Goal: Task Accomplishment & Management: Use online tool/utility

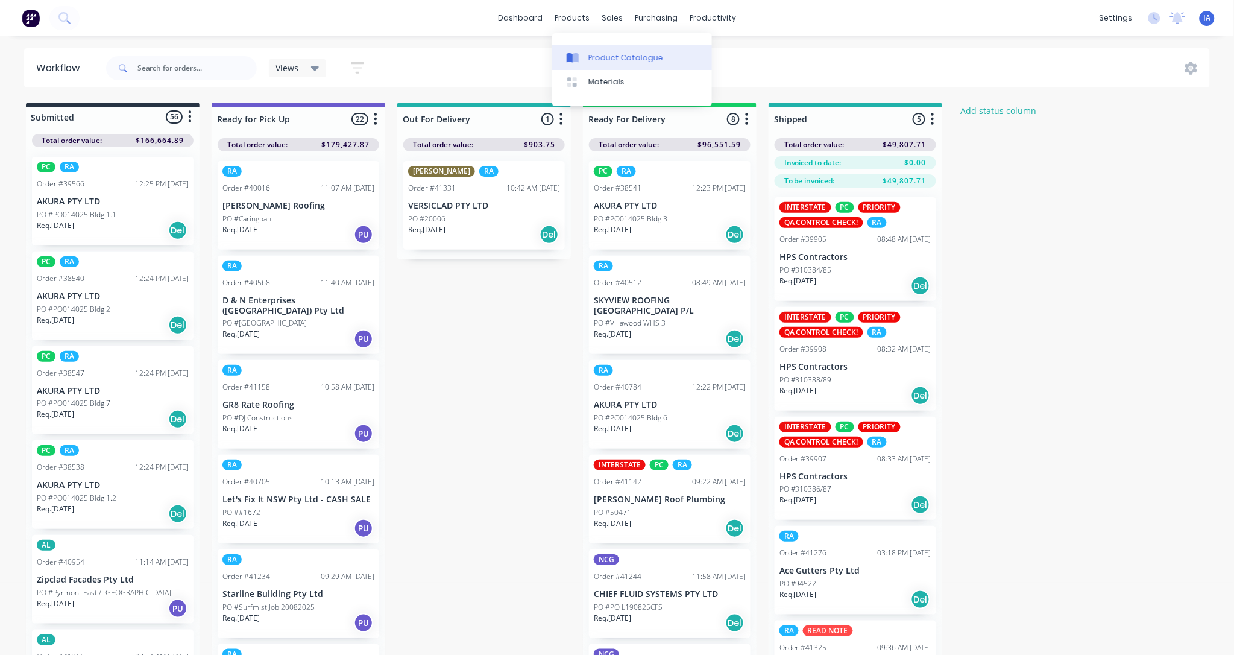
click at [613, 55] on div "Product Catalogue" at bounding box center [626, 57] width 75 height 11
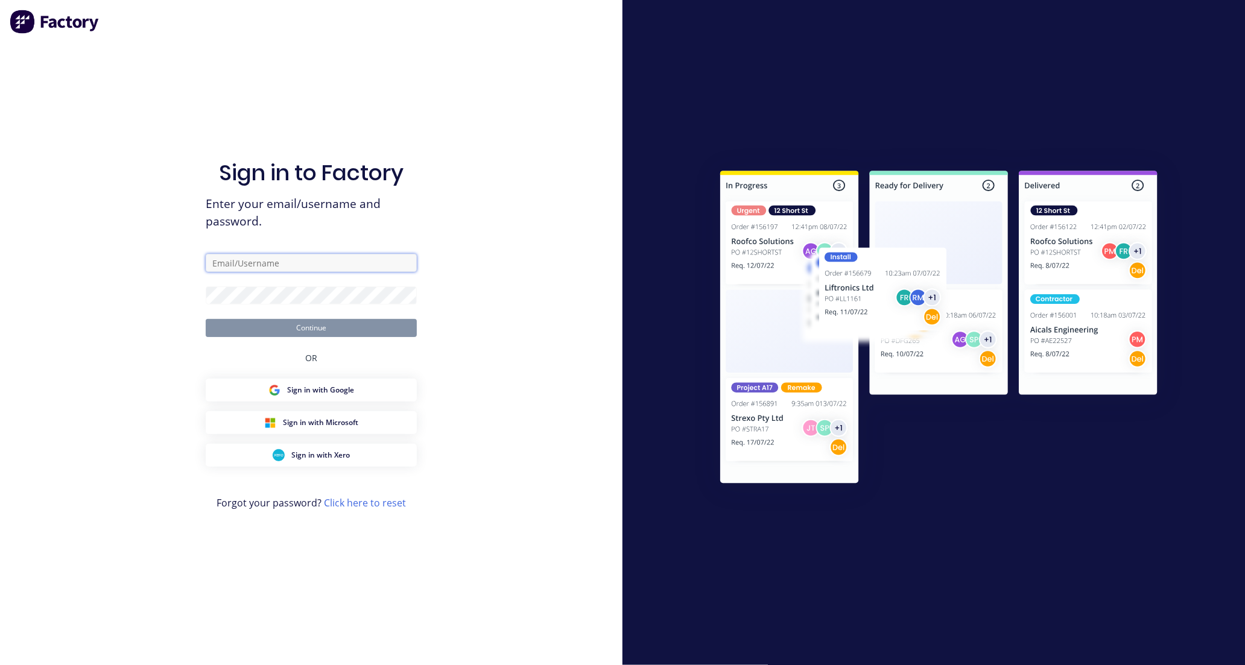
type input "[EMAIL_ADDRESS][DOMAIN_NAME]"
click at [335, 329] on button "Continue" at bounding box center [311, 328] width 211 height 18
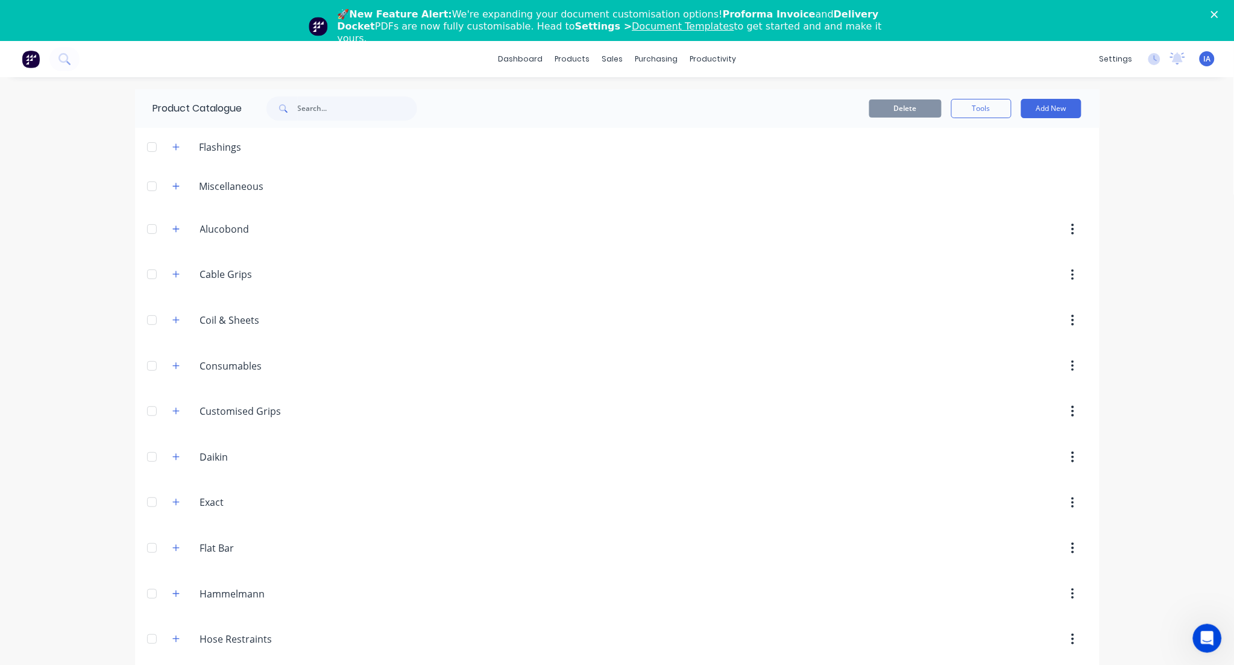
click at [329, 70] on div "dashboard products sales purchasing productivity dashboard products Product Cat…" at bounding box center [617, 59] width 1234 height 36
click at [305, 110] on input "text" at bounding box center [357, 108] width 119 height 24
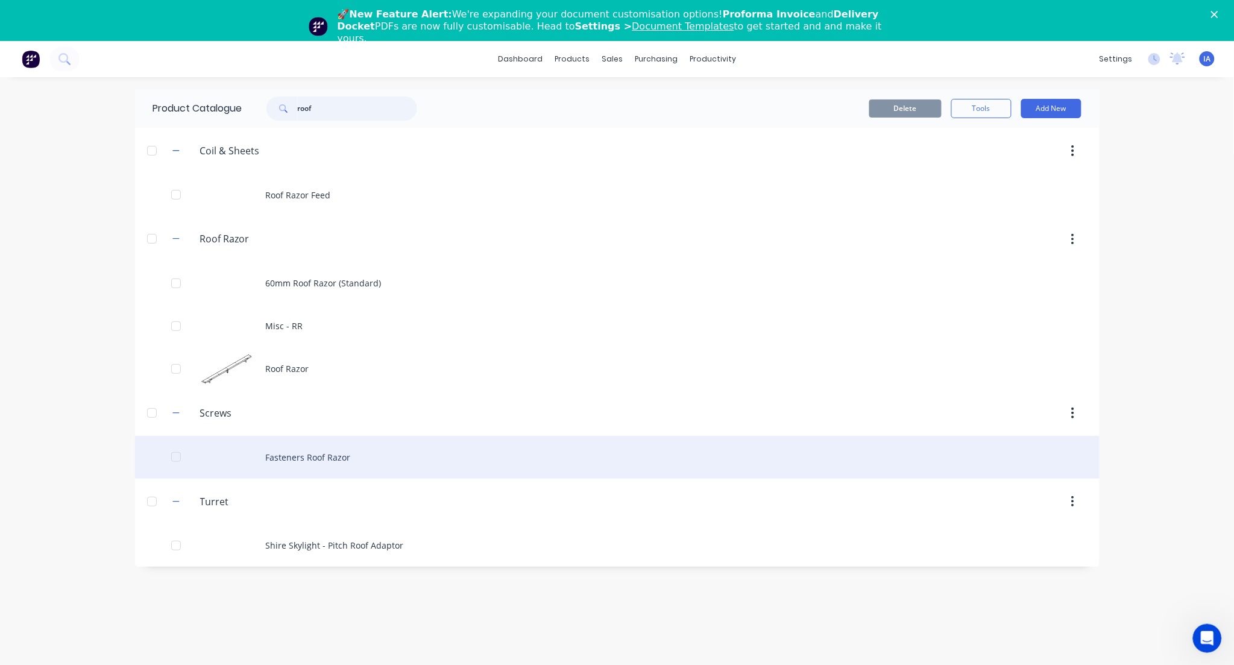
type input "roof"
click at [441, 456] on div "Fasteners Roof Razor" at bounding box center [617, 457] width 965 height 43
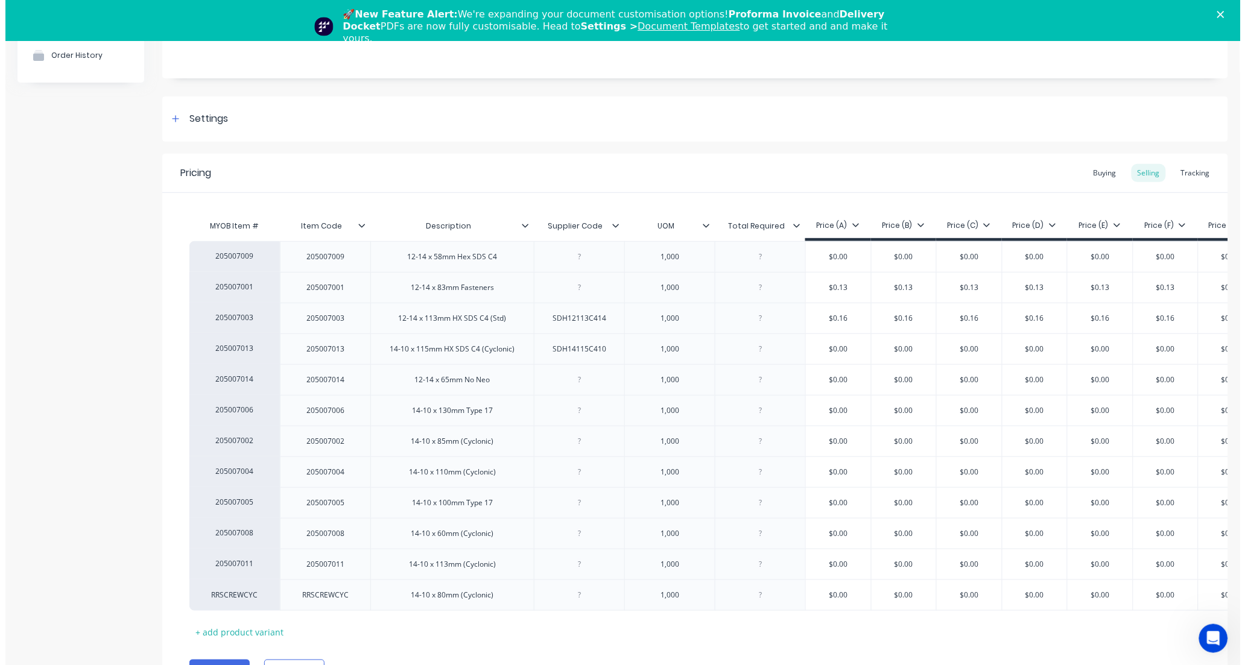
scroll to position [134, 0]
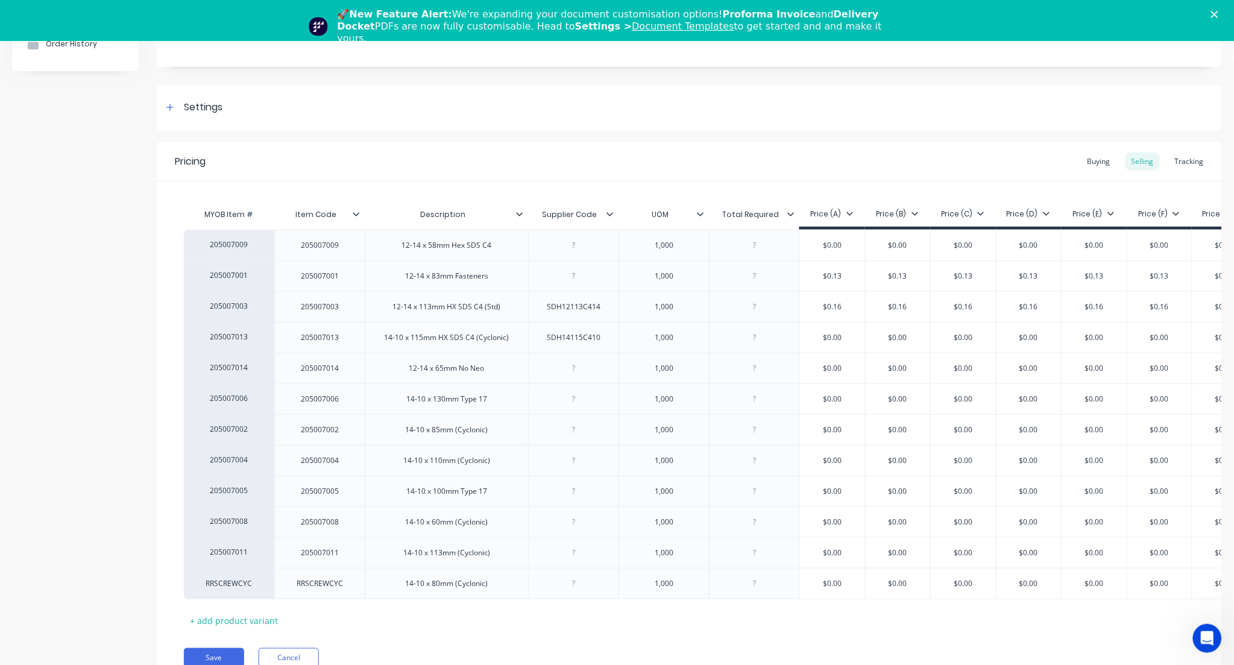
click at [1219, 13] on polygon "Close" at bounding box center [1215, 14] width 7 height 7
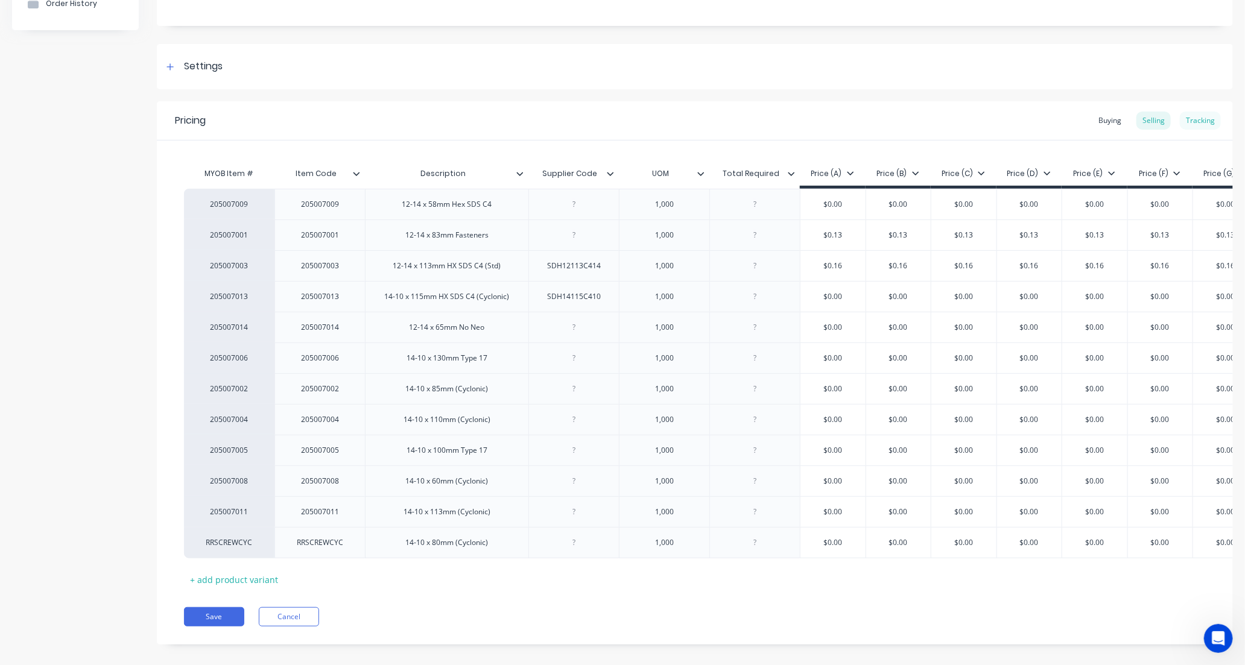
click at [1189, 122] on div "Tracking" at bounding box center [1200, 121] width 41 height 18
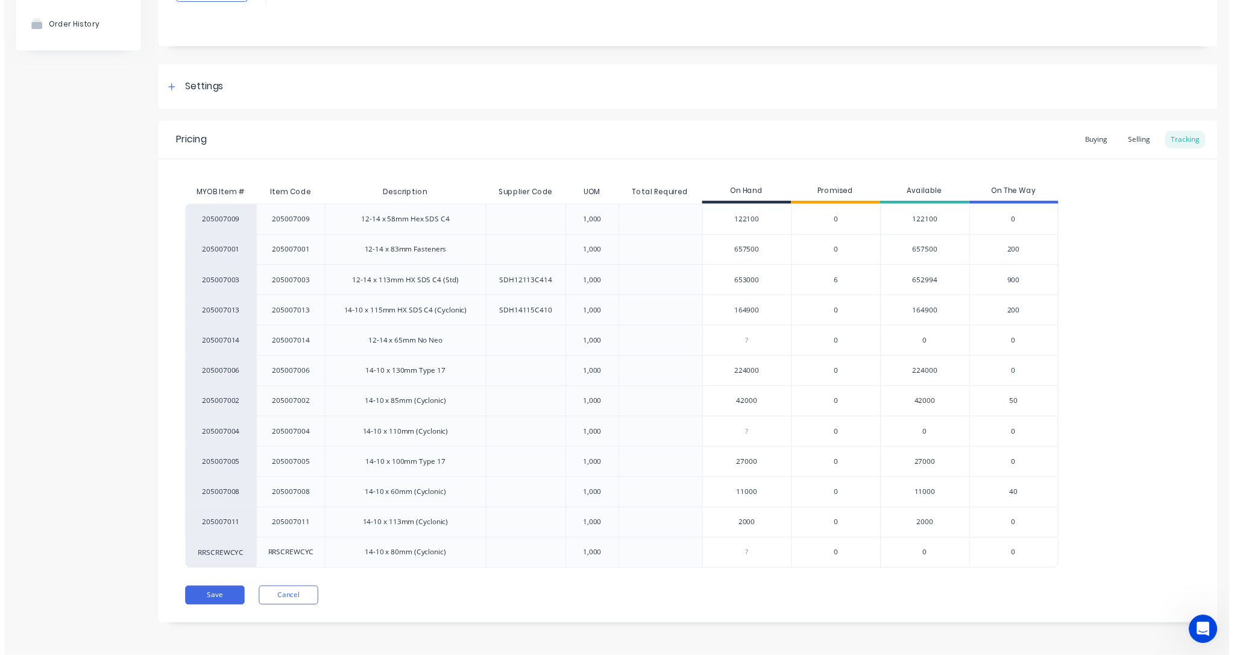
scroll to position [113, 0]
click at [746, 282] on input "653000" at bounding box center [755, 284] width 90 height 11
type input "626000"
click at [1168, 341] on div "205007009 205007009 12-14 x 58mm Hex SDS C4 1,000 122100 0 122100 0 205007001 2…" at bounding box center [695, 392] width 1022 height 370
click at [213, 609] on button "Save" at bounding box center [214, 604] width 60 height 19
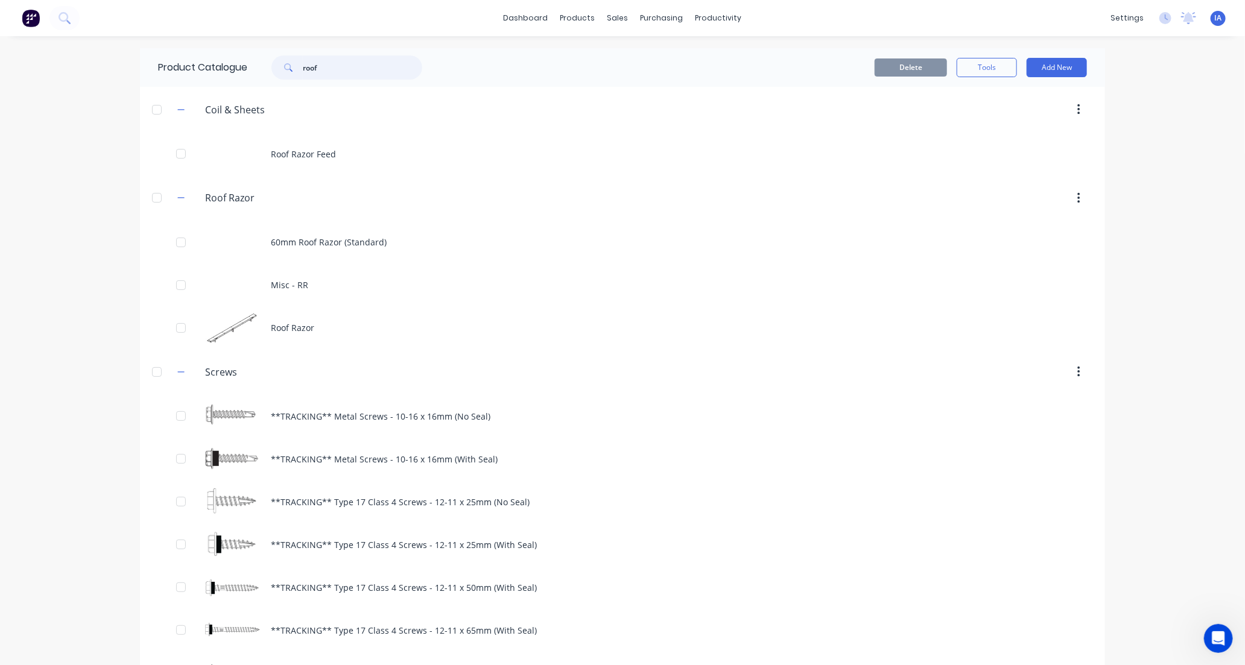
click at [322, 65] on input "roof" at bounding box center [362, 67] width 119 height 24
type input "r"
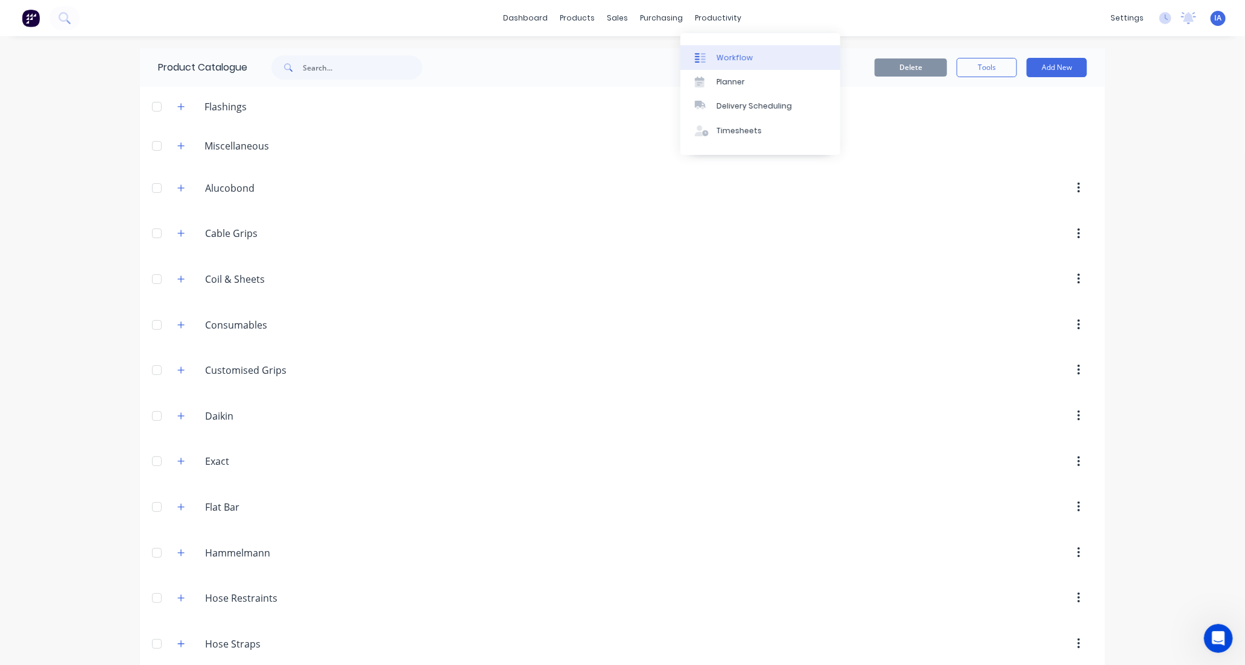
click at [736, 58] on div "Workflow" at bounding box center [734, 57] width 36 height 11
